Goal: Task Accomplishment & Management: Manage account settings

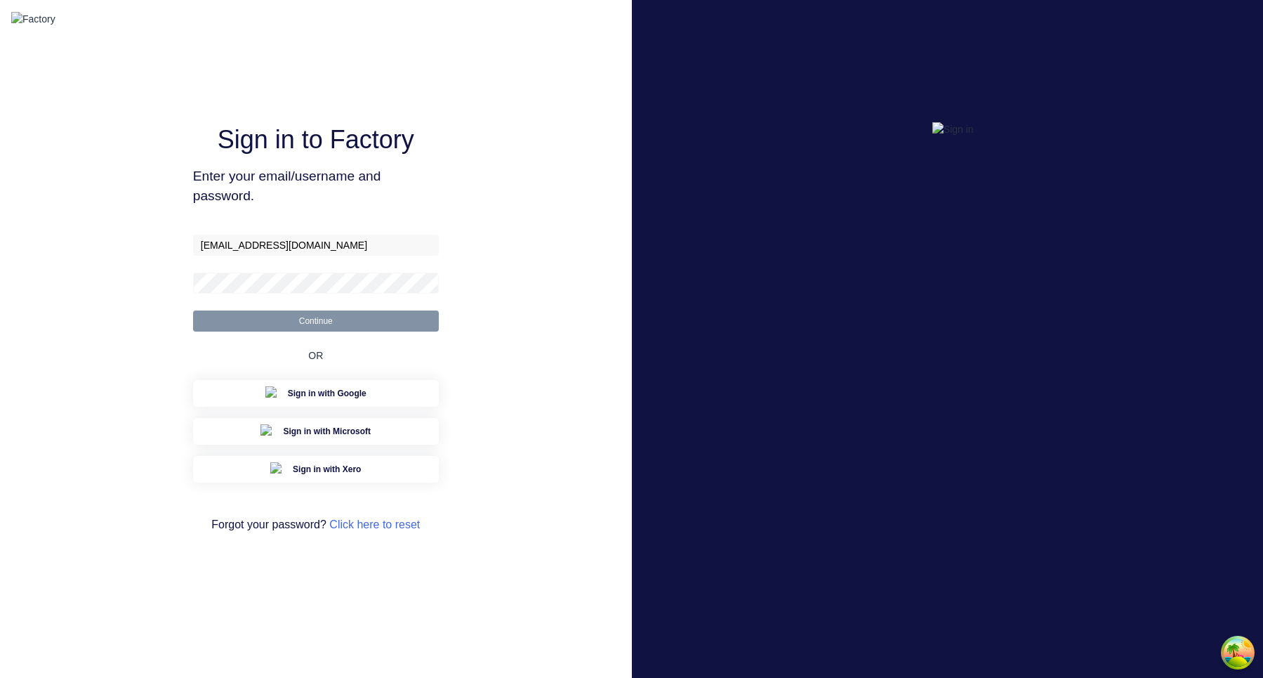
click at [329, 331] on button "Continue" at bounding box center [316, 320] width 246 height 21
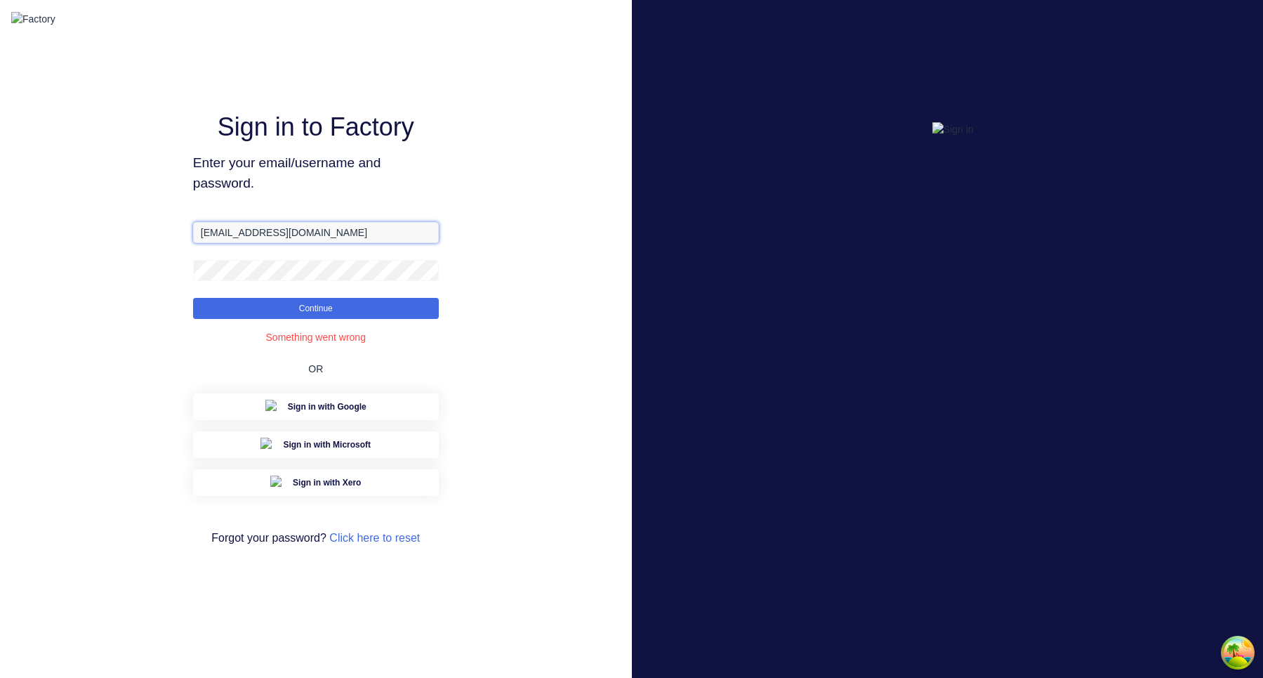
click at [237, 243] on input "[EMAIL_ADDRESS][DOMAIN_NAME]" at bounding box center [316, 232] width 246 height 21
click at [226, 243] on input "[EMAIL_ADDRESS][DOMAIN_NAME]" at bounding box center [316, 232] width 246 height 21
click at [193, 298] on button "Continue" at bounding box center [316, 308] width 246 height 21
click at [312, 319] on button "Continue" at bounding box center [316, 308] width 246 height 21
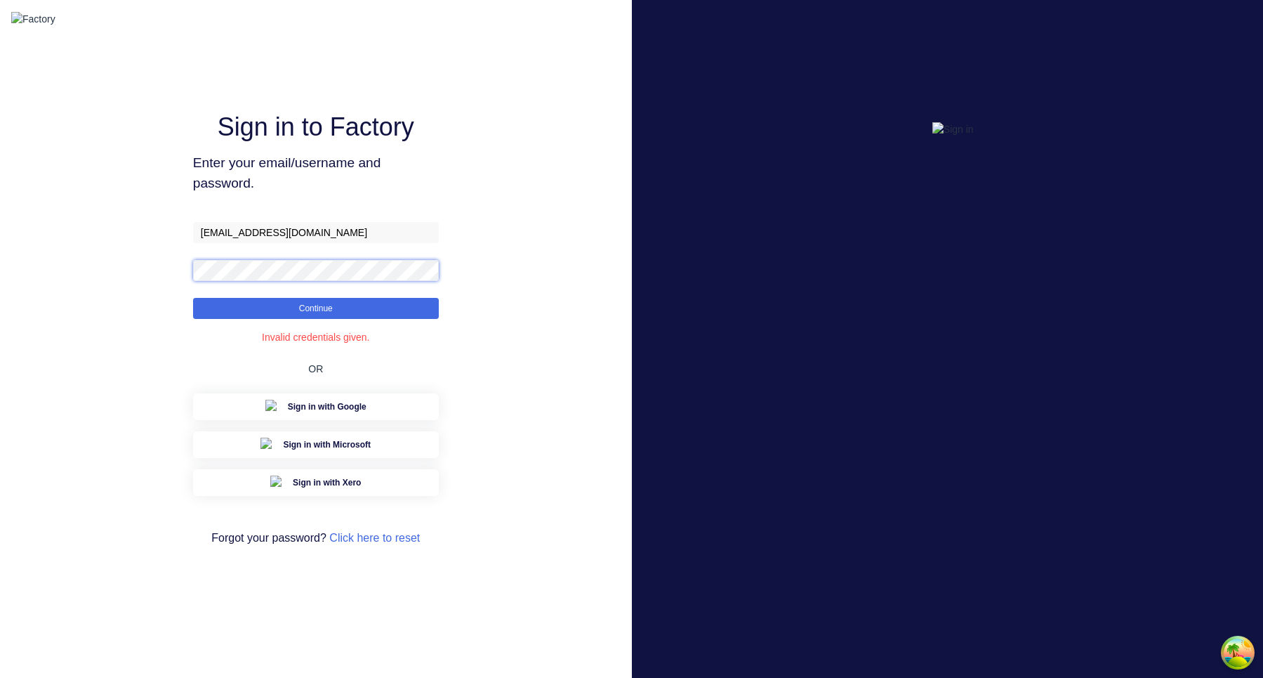
click at [193, 298] on button "Continue" at bounding box center [316, 308] width 246 height 21
click at [263, 242] on input "[EMAIL_ADDRESS][DOMAIN_NAME]" at bounding box center [316, 232] width 246 height 21
type input "[EMAIL_ADDRESS][DOMAIN_NAME]"
click at [193, 298] on button "Continue" at bounding box center [316, 308] width 246 height 21
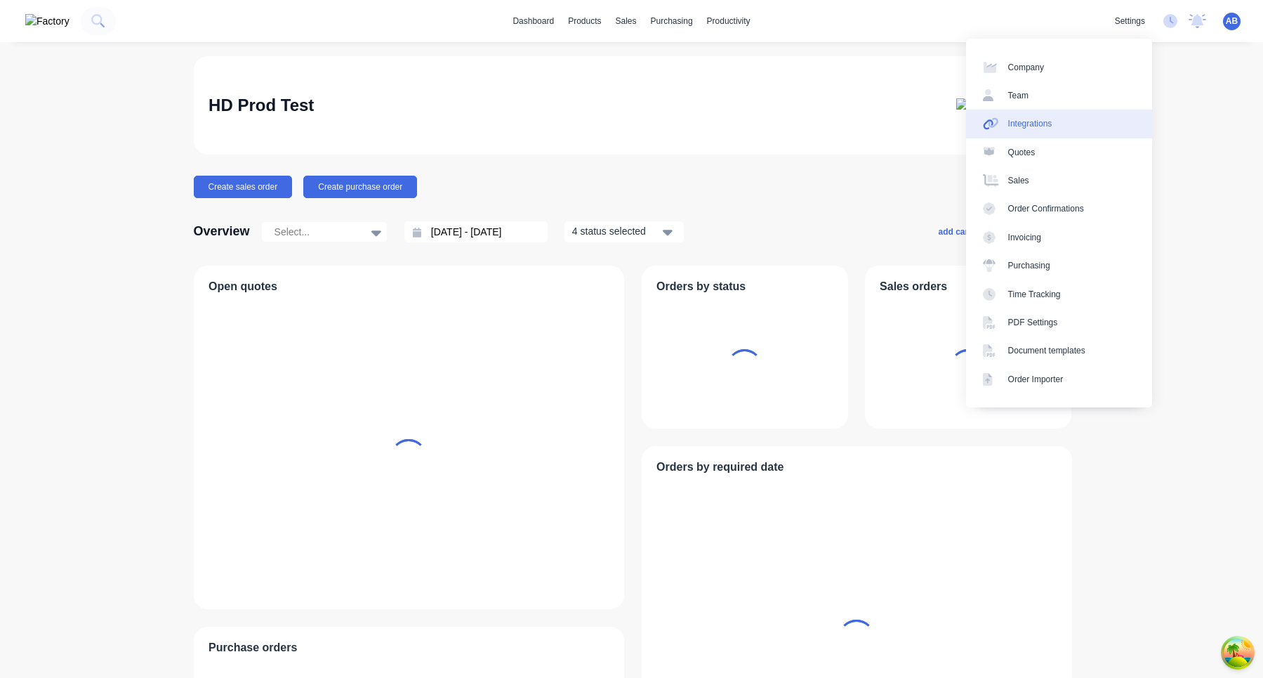
click at [1044, 123] on div "Integrations" at bounding box center [1031, 123] width 44 height 13
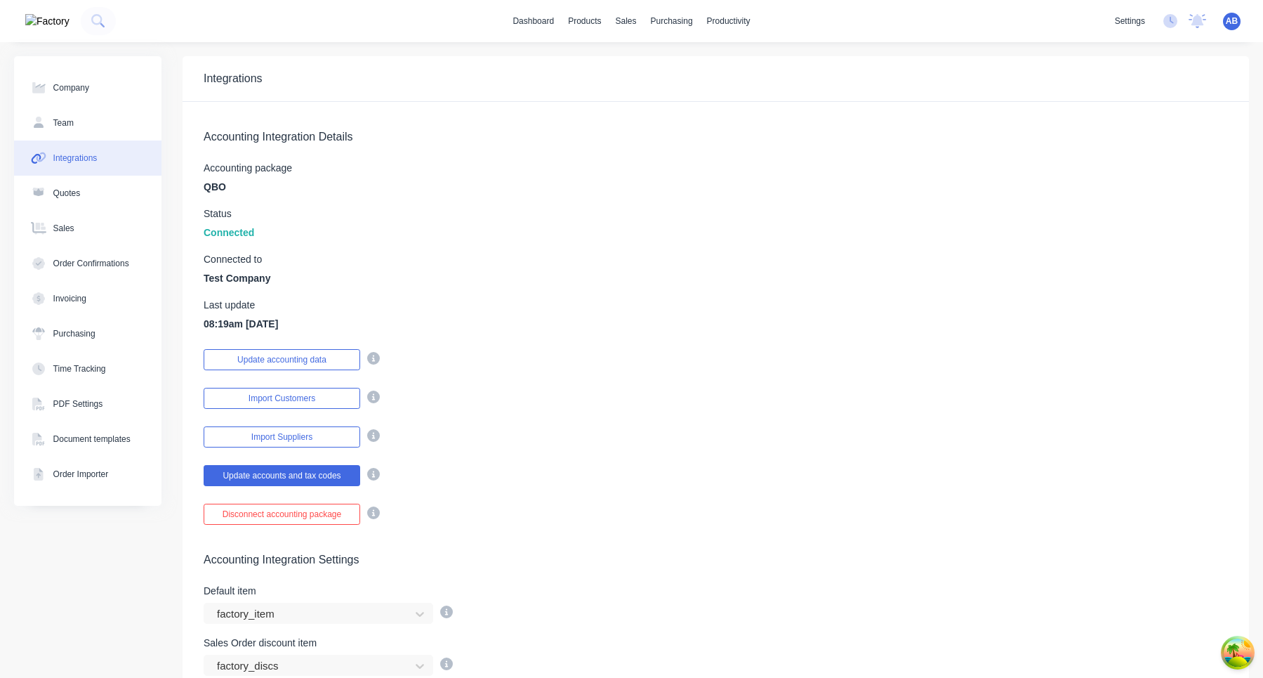
click at [1231, 20] on span "AB" at bounding box center [1232, 21] width 12 height 13
click at [1145, 170] on button "Sign out" at bounding box center [1144, 176] width 186 height 28
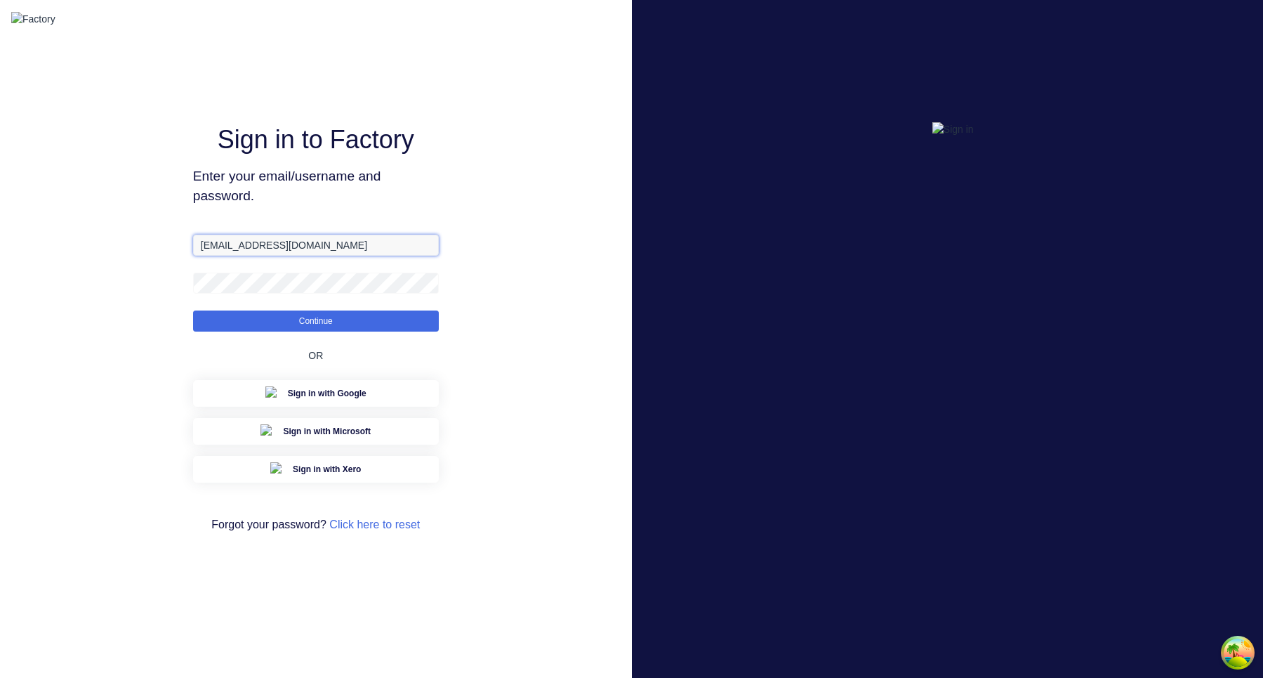
click at [227, 256] on input "[EMAIL_ADDRESS][DOMAIN_NAME]" at bounding box center [316, 245] width 246 height 21
click at [193, 310] on button "Continue" at bounding box center [316, 320] width 246 height 21
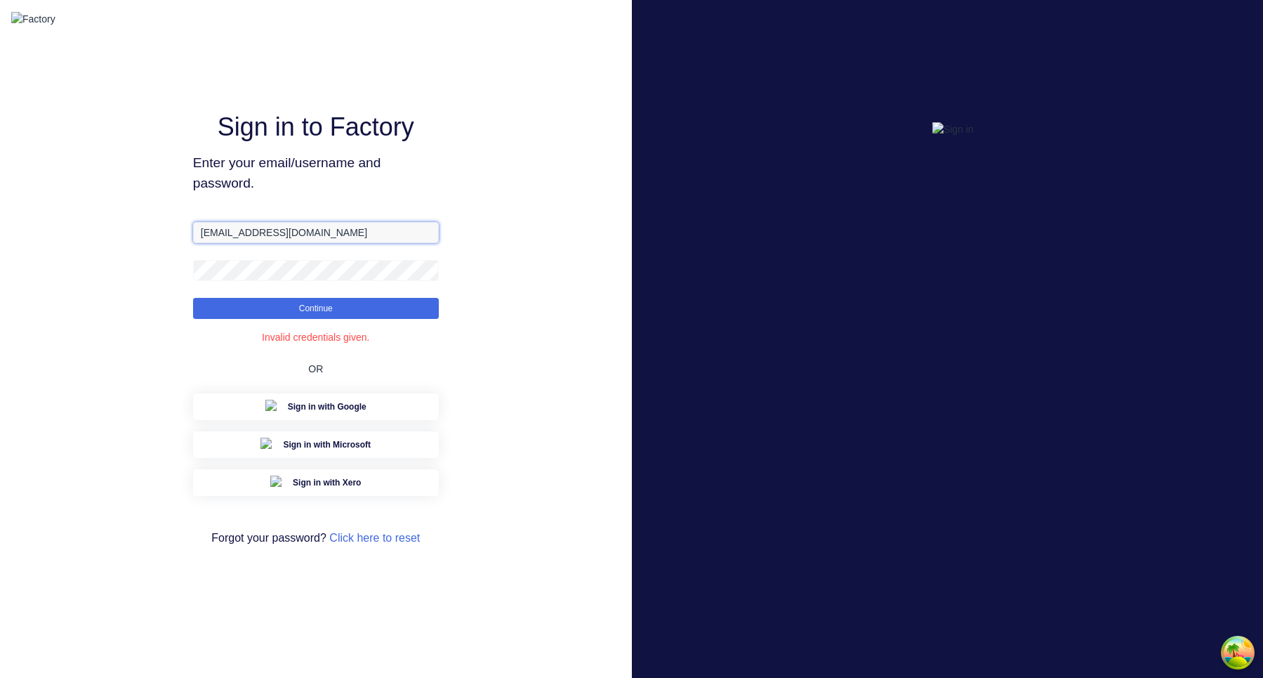
click at [333, 243] on input "[EMAIL_ADDRESS][DOMAIN_NAME]" at bounding box center [316, 232] width 246 height 21
paste input "3"
type input "[EMAIL_ADDRESS][DOMAIN_NAME]"
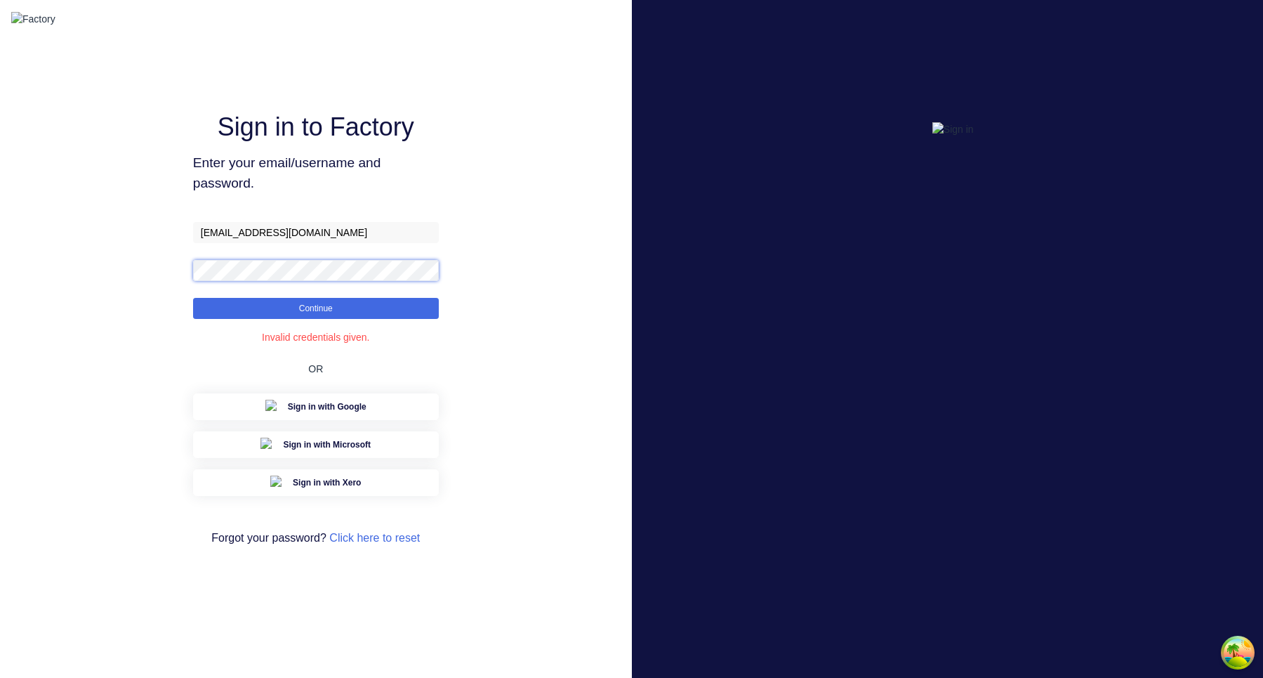
click at [193, 298] on button "Continue" at bounding box center [316, 308] width 246 height 21
